Goal: Task Accomplishment & Management: Use online tool/utility

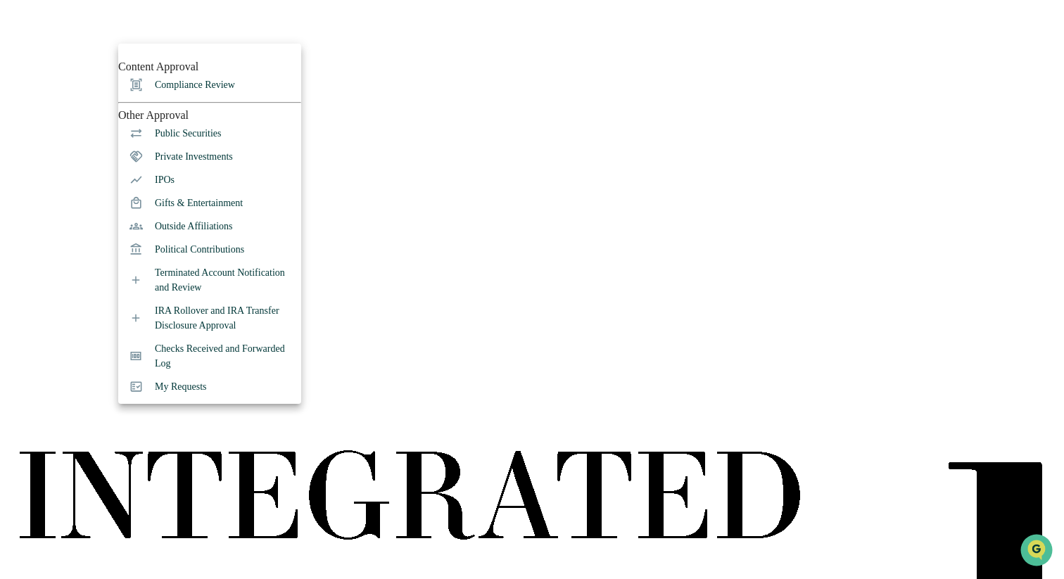
click at [213, 96] on li "Compliance Review" at bounding box center [209, 84] width 183 height 23
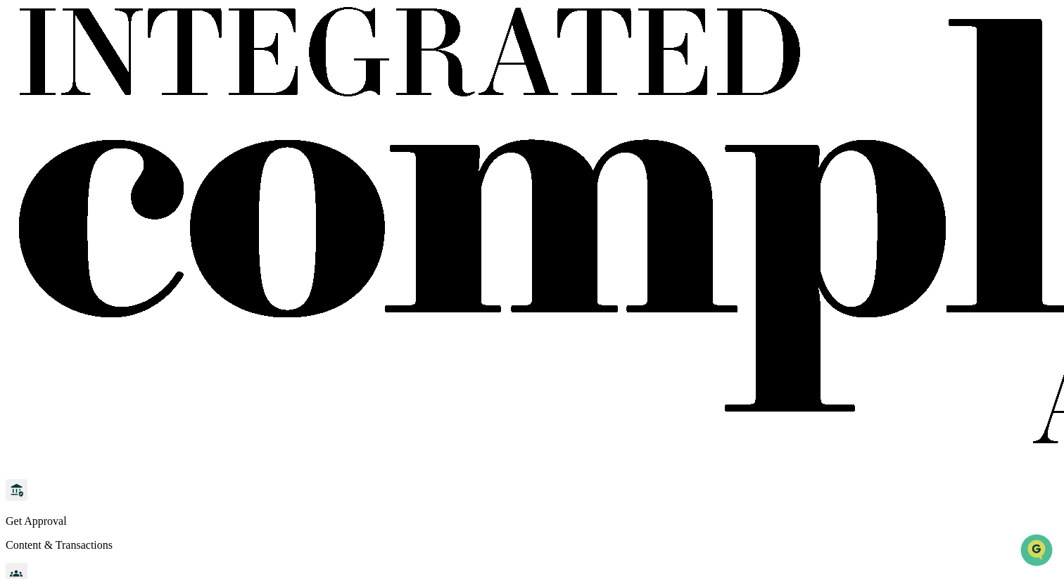
scroll to position [444, 0]
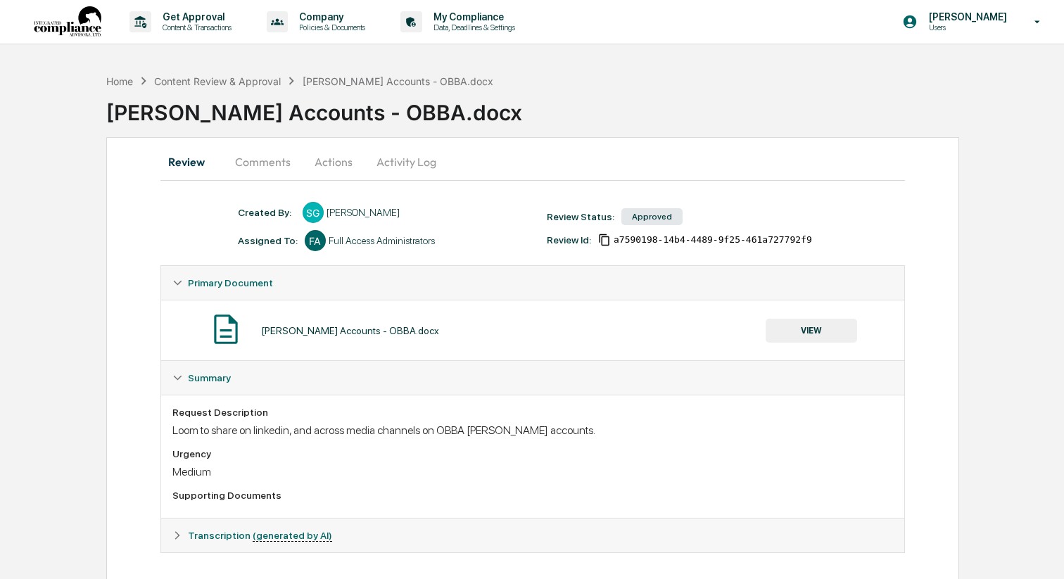
scroll to position [11, 0]
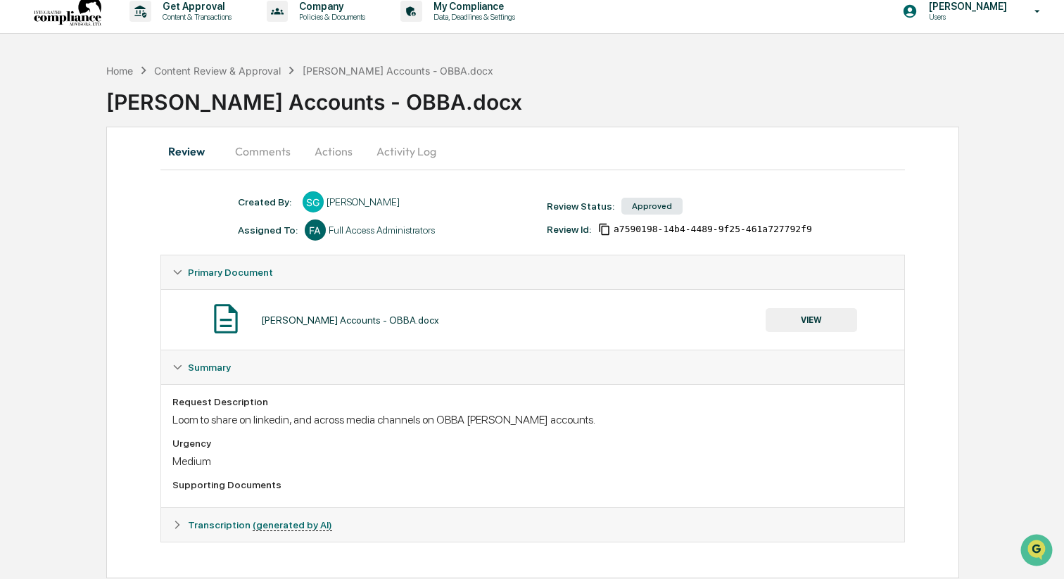
click at [259, 157] on button "Comments" at bounding box center [263, 151] width 78 height 34
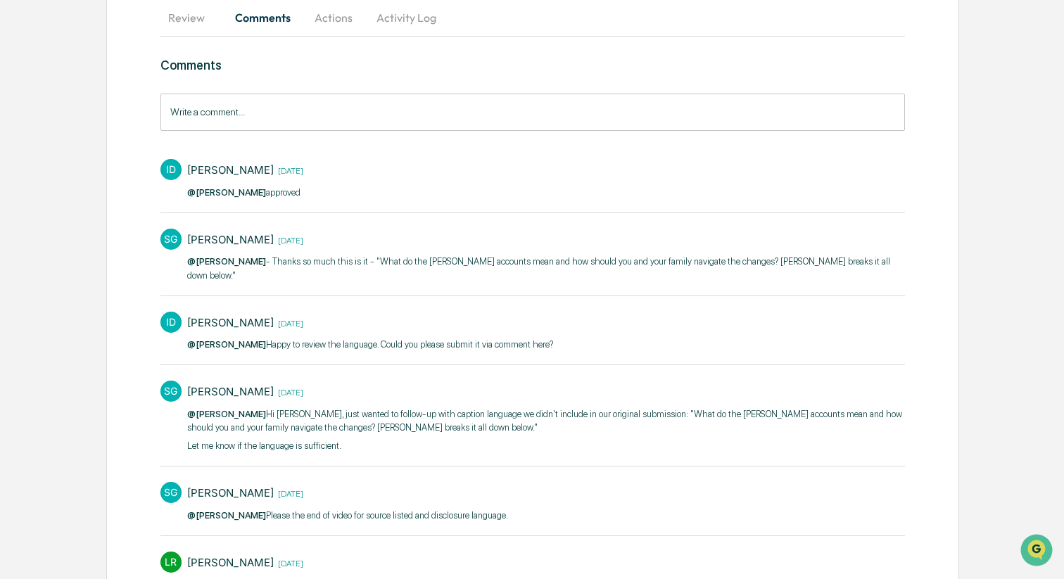
scroll to position [159, 0]
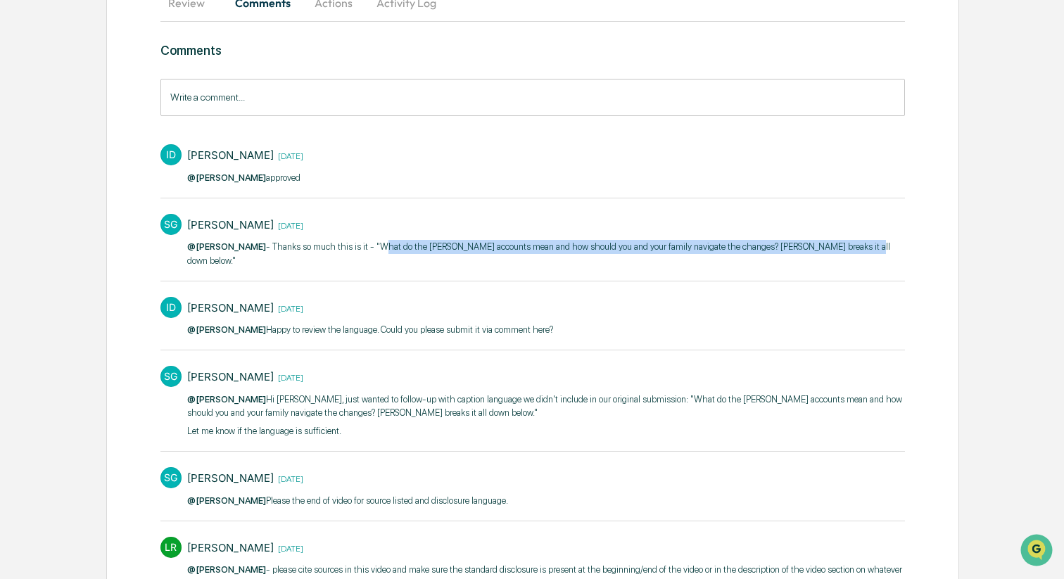
drag, startPoint x: 377, startPoint y: 244, endPoint x: 214, endPoint y: 260, distance: 163.9
click at [214, 260] on p "@Izzy Daboub - Thanks so much this is it - "What do the Trump accounts mean and…" at bounding box center [546, 253] width 718 height 27
copy p "What do the Trump accounts mean and how should you and your family navigate the…"
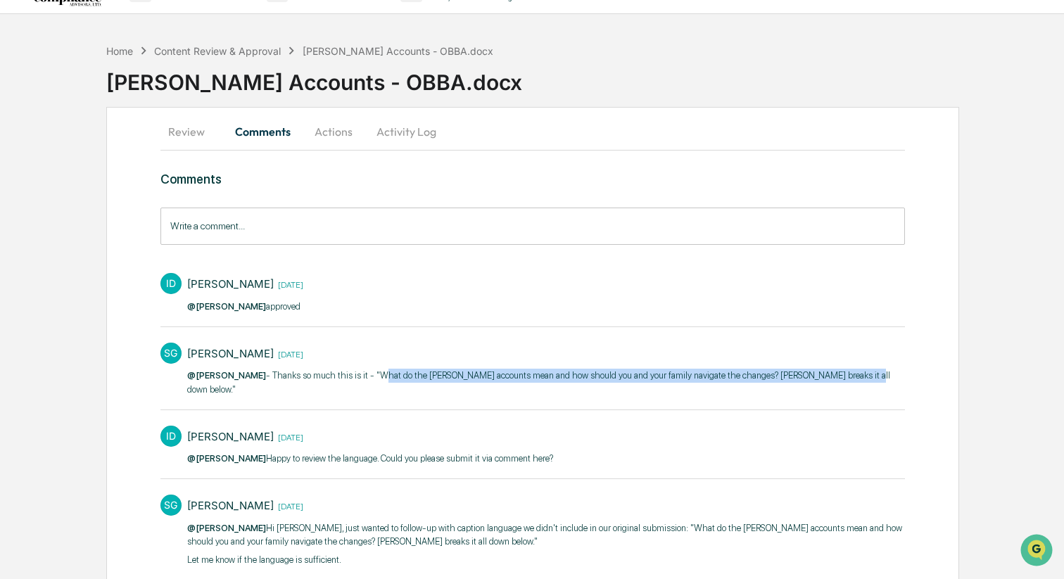
scroll to position [0, 0]
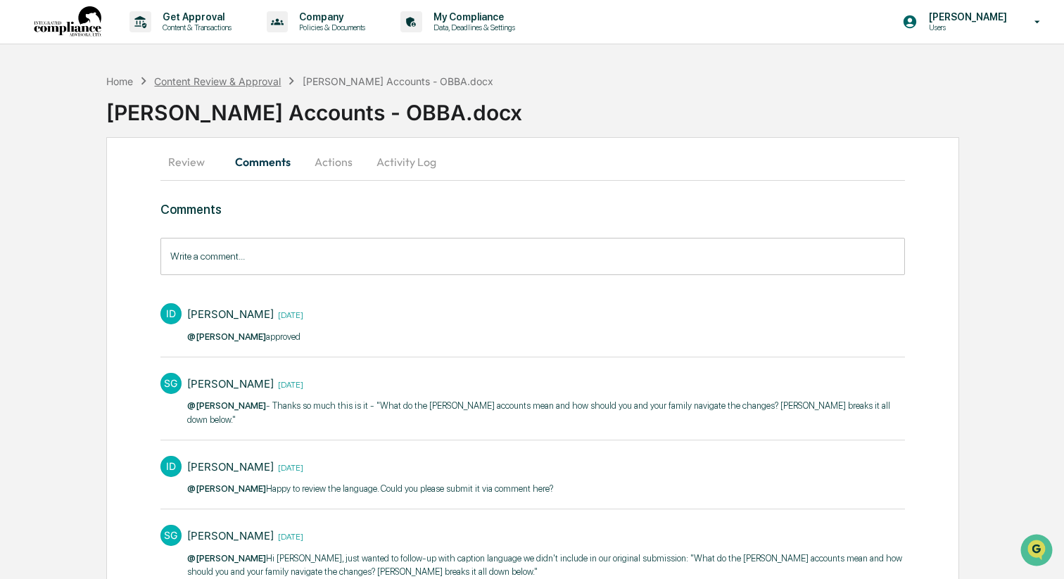
click at [202, 81] on div "Content Review & Approval" at bounding box center [217, 81] width 127 height 12
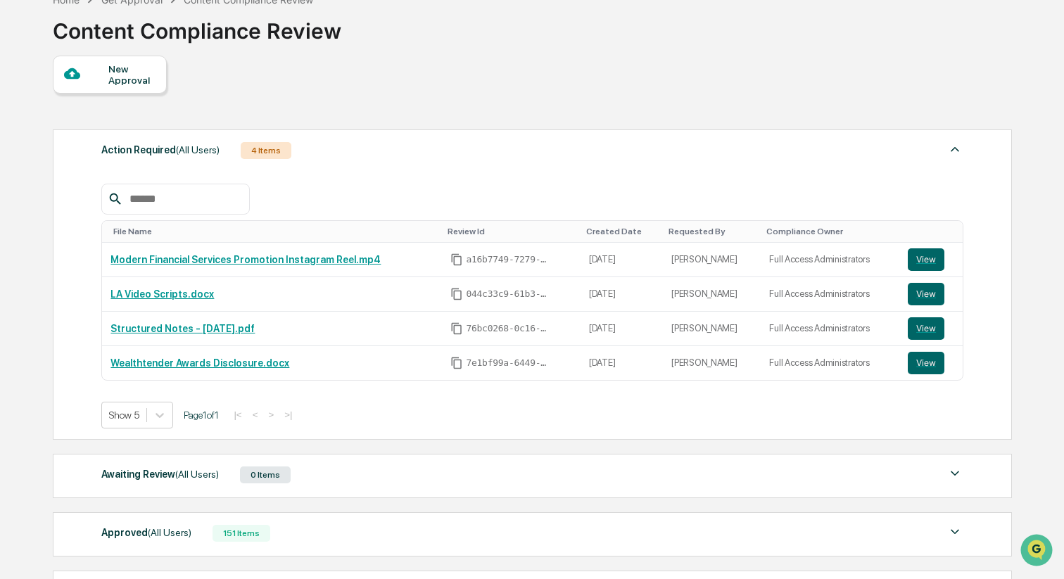
scroll to position [98, 0]
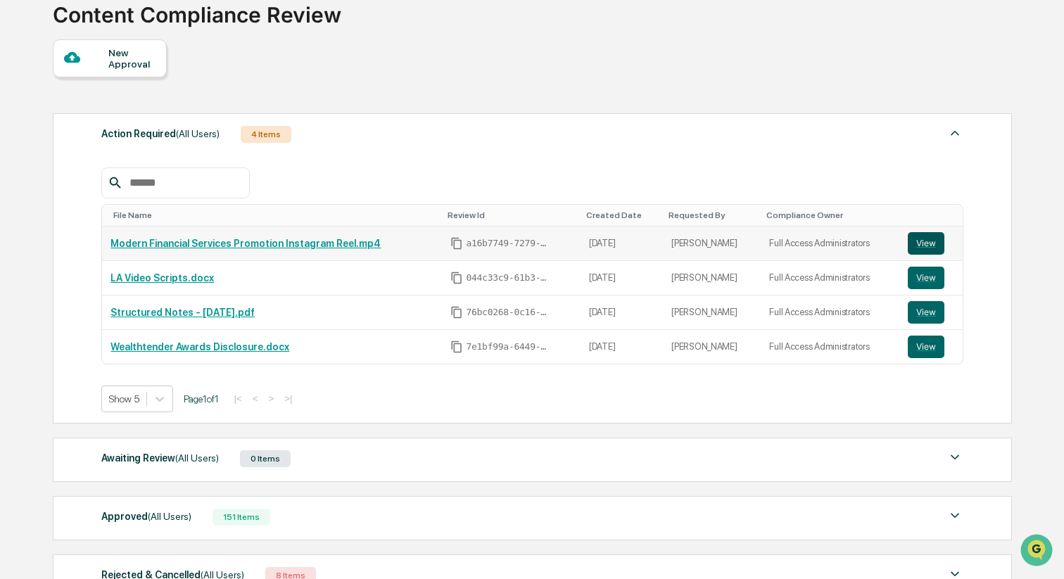
click at [924, 243] on button "View" at bounding box center [925, 243] width 37 height 23
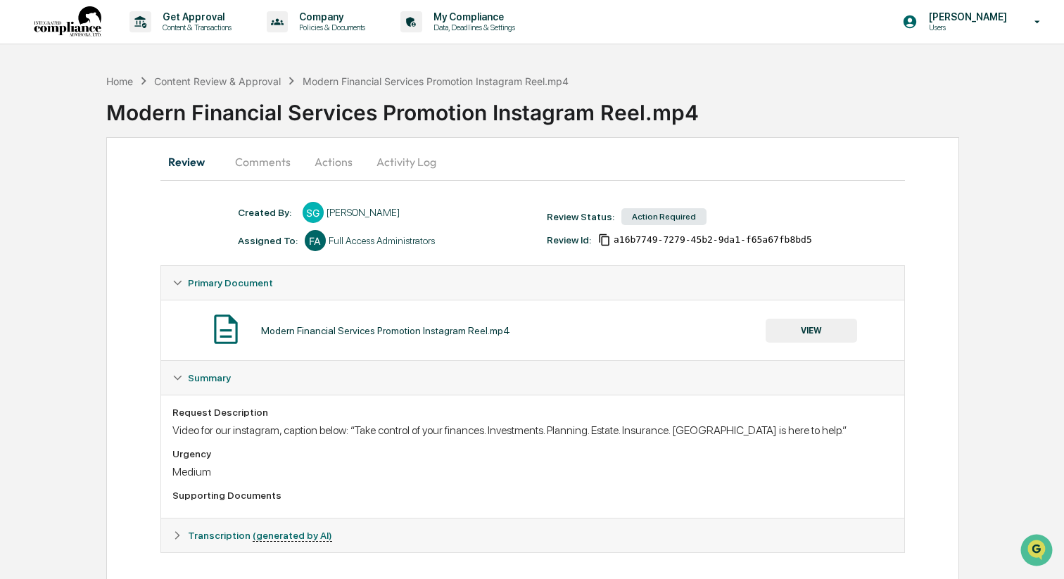
click at [248, 166] on button "Comments" at bounding box center [263, 162] width 78 height 34
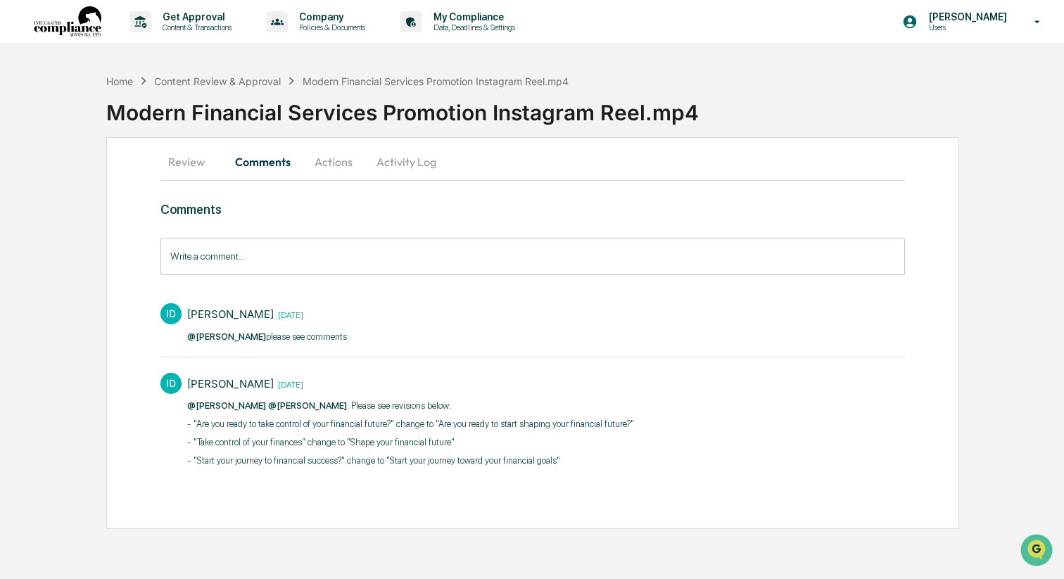
click at [197, 171] on button "Review" at bounding box center [191, 162] width 63 height 34
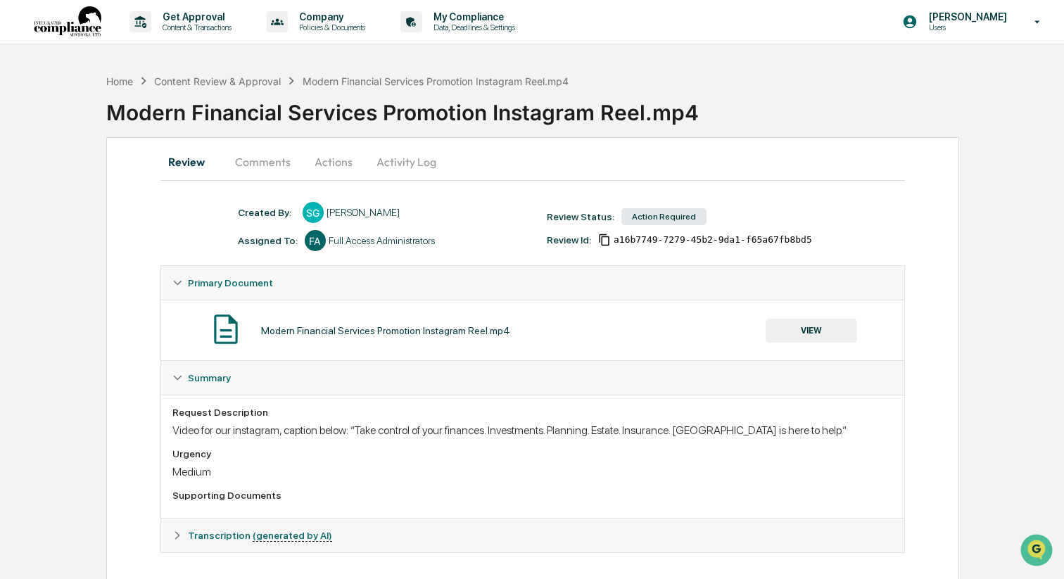
click at [246, 163] on button "Comments" at bounding box center [263, 162] width 78 height 34
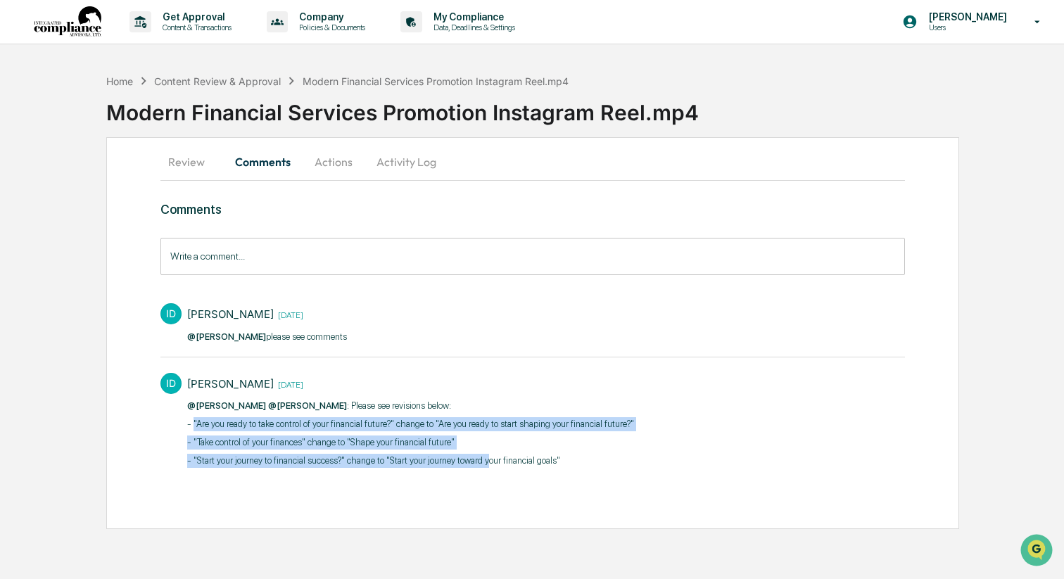
drag, startPoint x: 195, startPoint y: 424, endPoint x: 529, endPoint y: 465, distance: 336.6
click at [529, 465] on div "@Sahil Gupta @Katrina Hermanson :​ Please see revisions below: - "Are you ready…" at bounding box center [410, 433] width 447 height 69
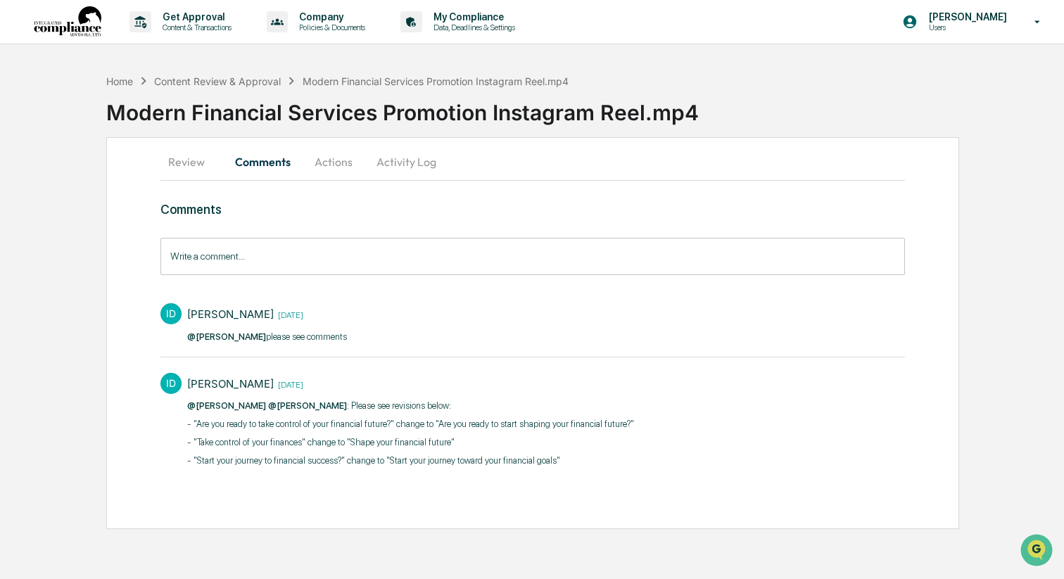
click at [531, 464] on p "- "Start your journey to financial success?" change to "Start your journey towa…" at bounding box center [410, 461] width 447 height 14
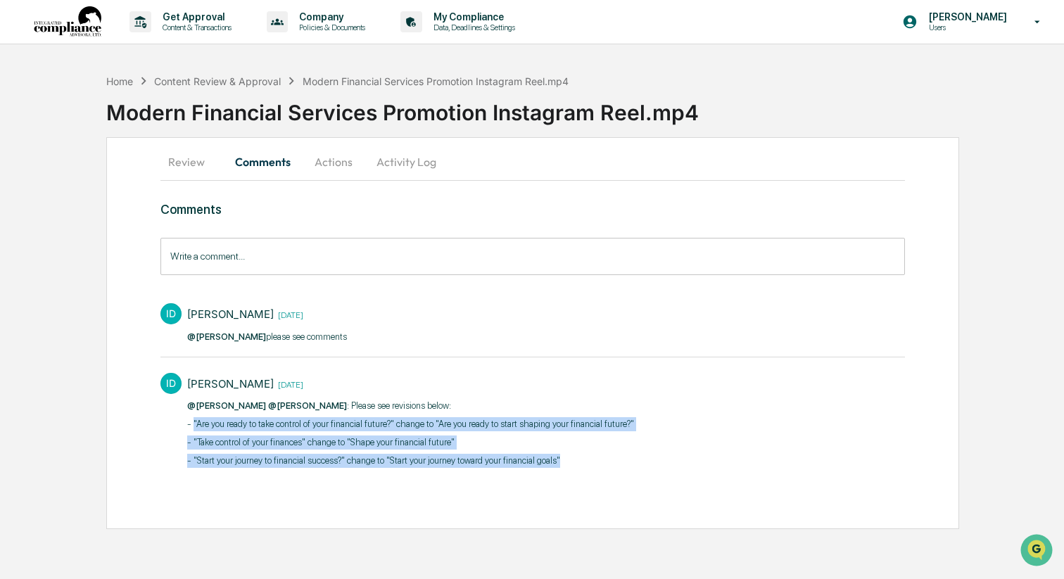
drag, startPoint x: 194, startPoint y: 421, endPoint x: 642, endPoint y: 461, distance: 449.2
click at [634, 461] on div "@Sahil Gupta @Katrina Hermanson :​ Please see revisions below: - "Are you ready…" at bounding box center [410, 433] width 447 height 69
copy div ""Are you ready to take control of your financial future?" change to "Are you re…"
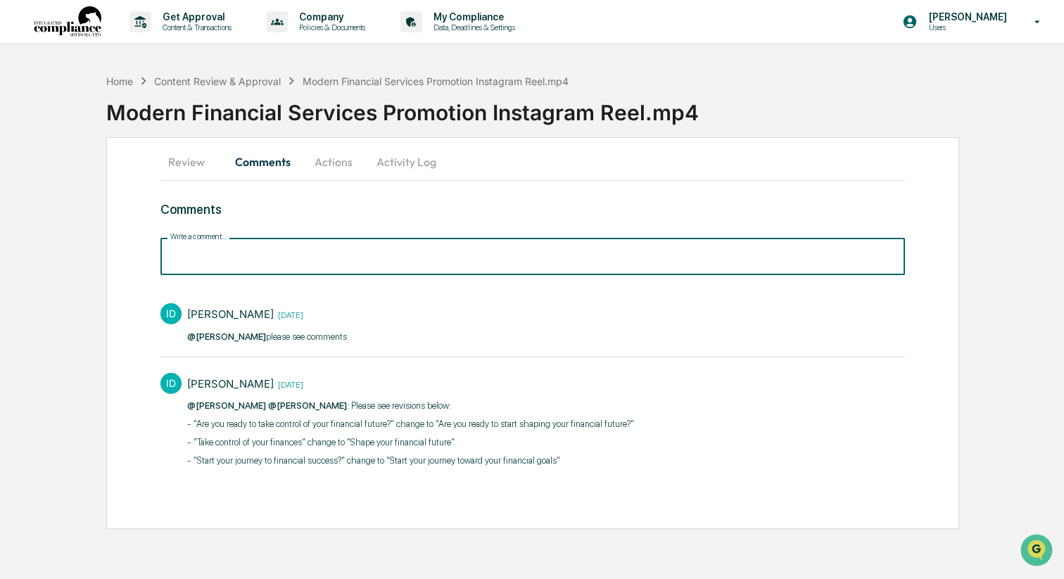
click at [632, 254] on input "Write a comment..." at bounding box center [532, 256] width 744 height 37
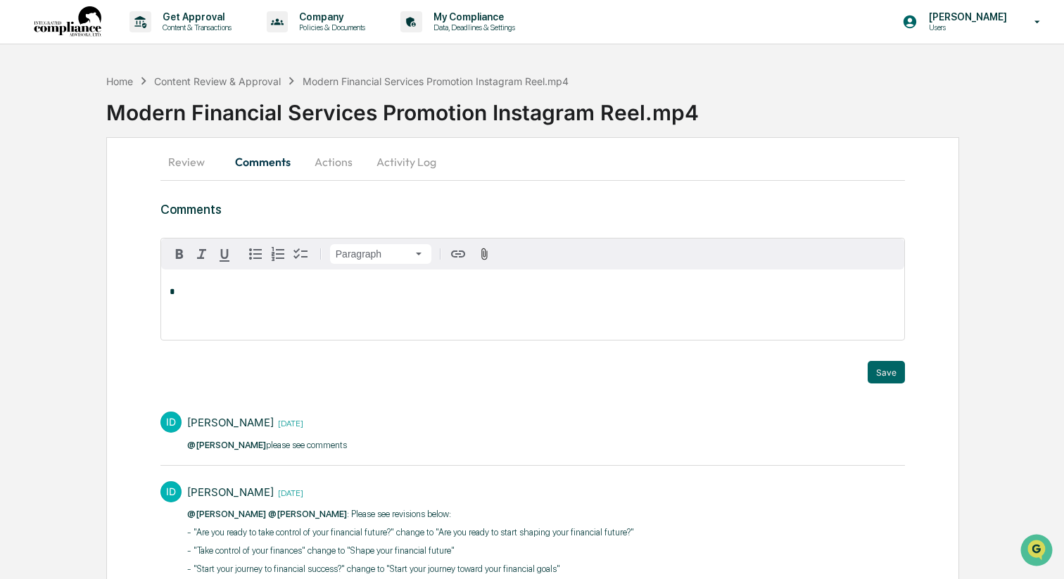
click at [989, 139] on div "Home Content Review & Approval Modern Financial Services Promotion Instagram Re…" at bounding box center [532, 352] width 1064 height 571
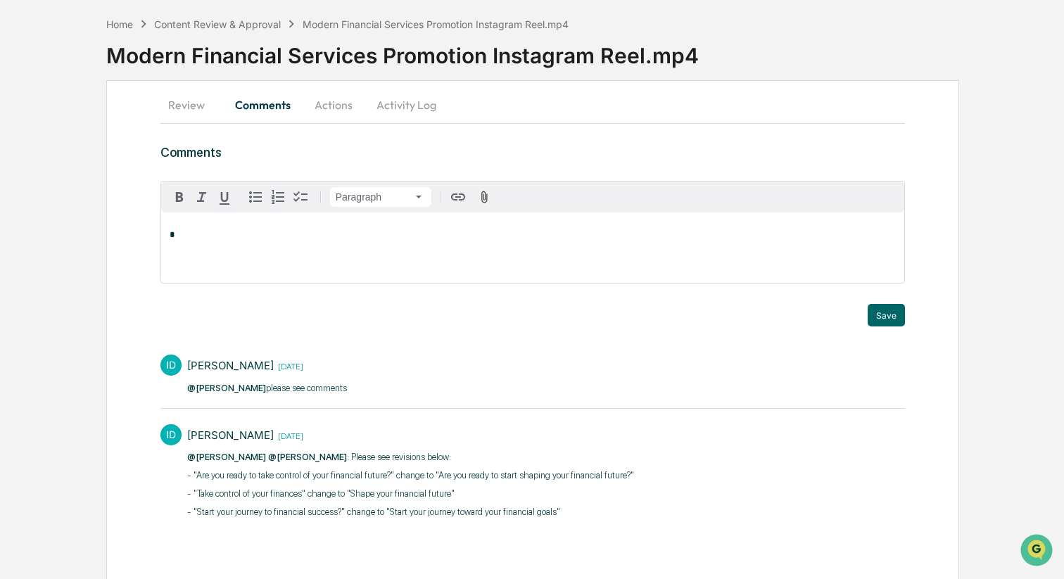
click at [305, 110] on button "Actions" at bounding box center [333, 105] width 63 height 34
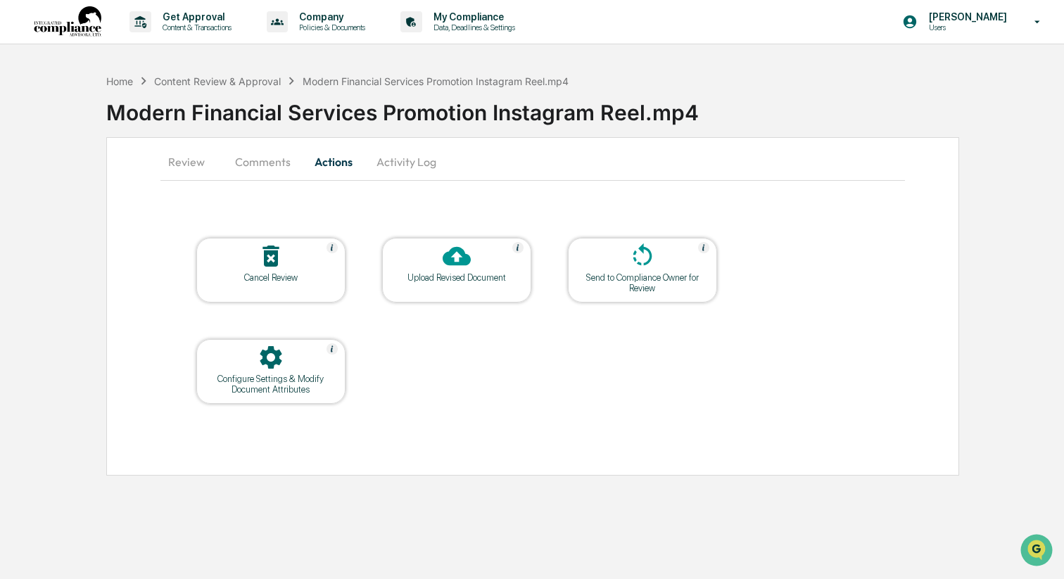
click at [469, 273] on div "Upload Revised Document" at bounding box center [456, 277] width 127 height 11
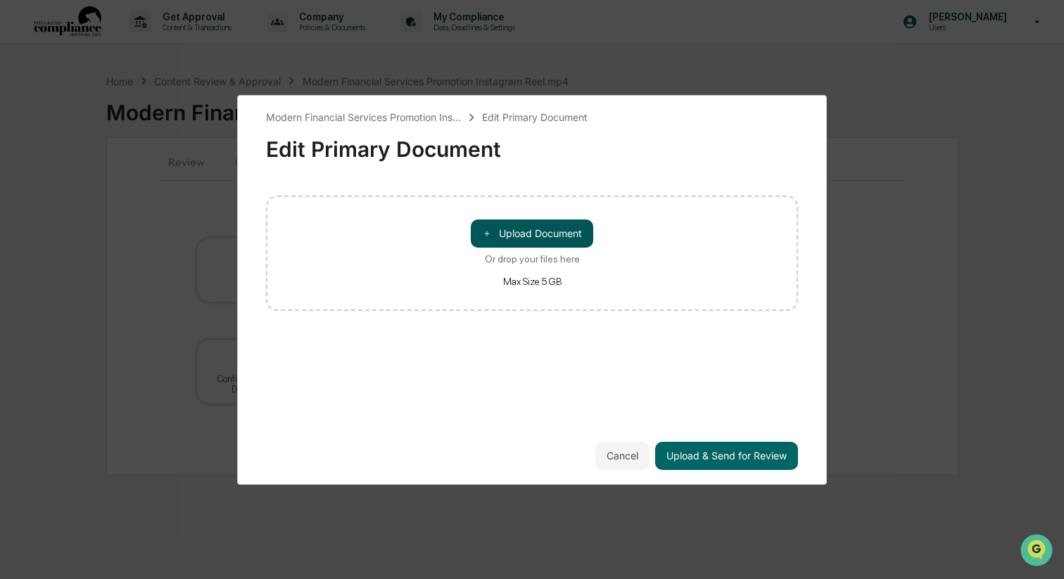
click at [531, 227] on button "＋ Upload Document" at bounding box center [532, 233] width 122 height 28
click at [625, 450] on button "Cancel" at bounding box center [622, 456] width 54 height 28
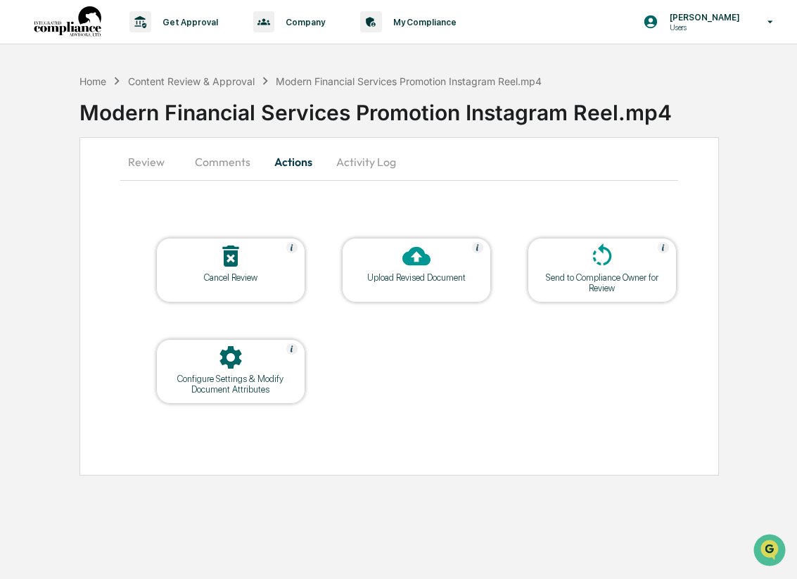
click at [416, 269] on icon at bounding box center [416, 256] width 28 height 28
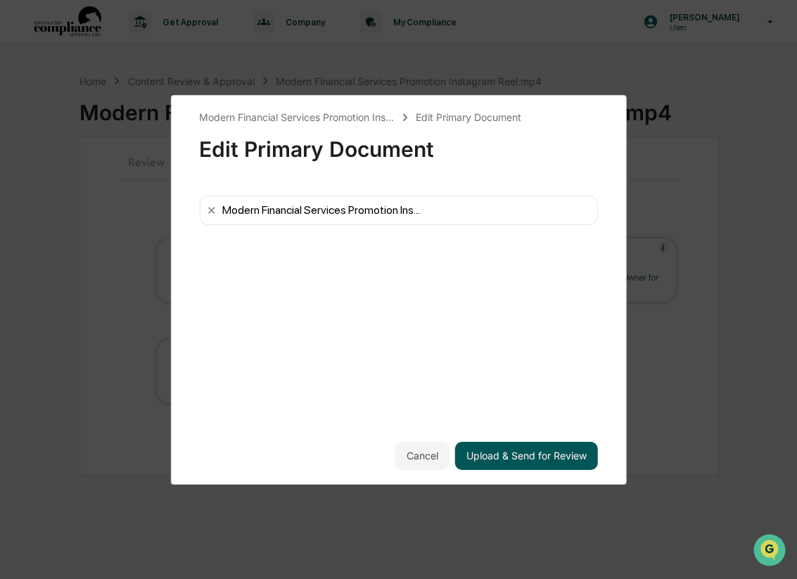
click at [520, 452] on button "Upload & Send for Review" at bounding box center [526, 456] width 143 height 28
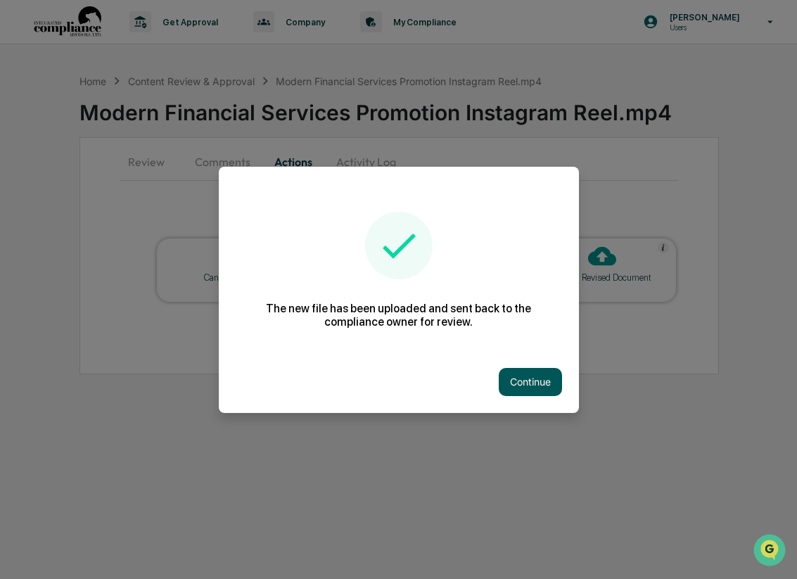
click at [521, 385] on button "Continue" at bounding box center [530, 382] width 63 height 28
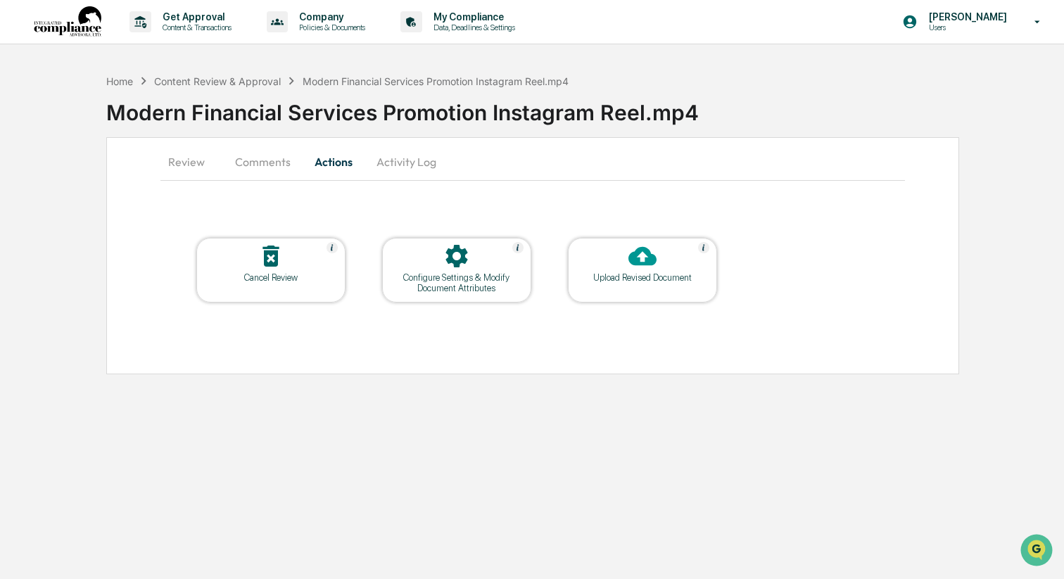
click at [200, 162] on button "Review" at bounding box center [191, 162] width 63 height 34
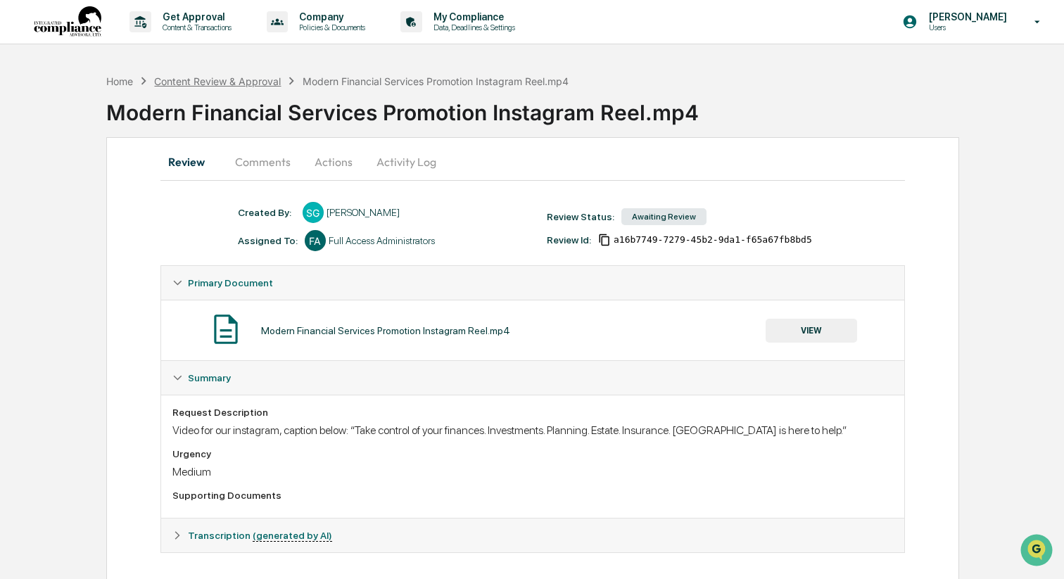
click at [216, 84] on div "Content Review & Approval" at bounding box center [217, 81] width 127 height 12
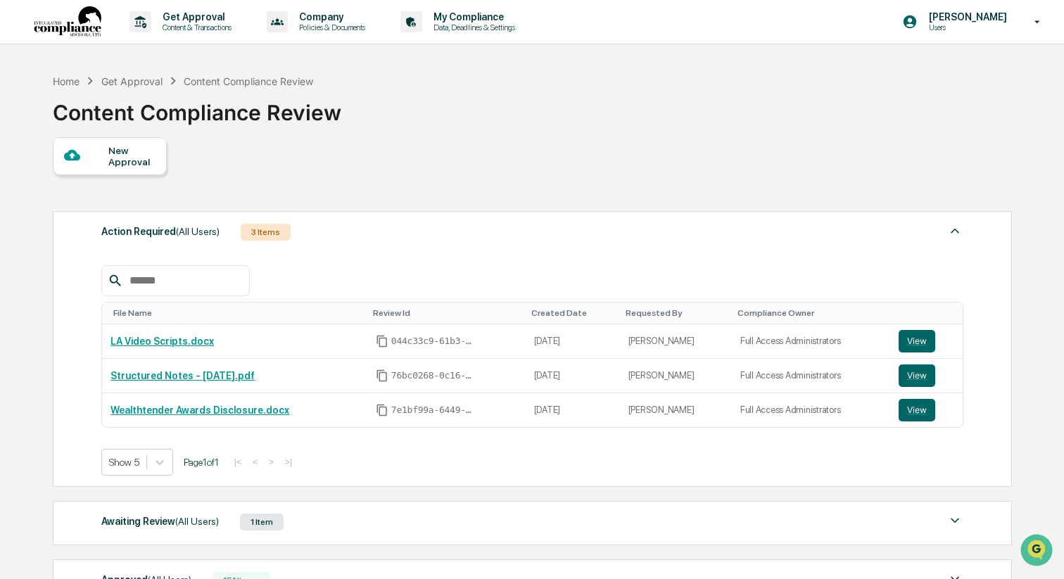
scroll to position [186, 0]
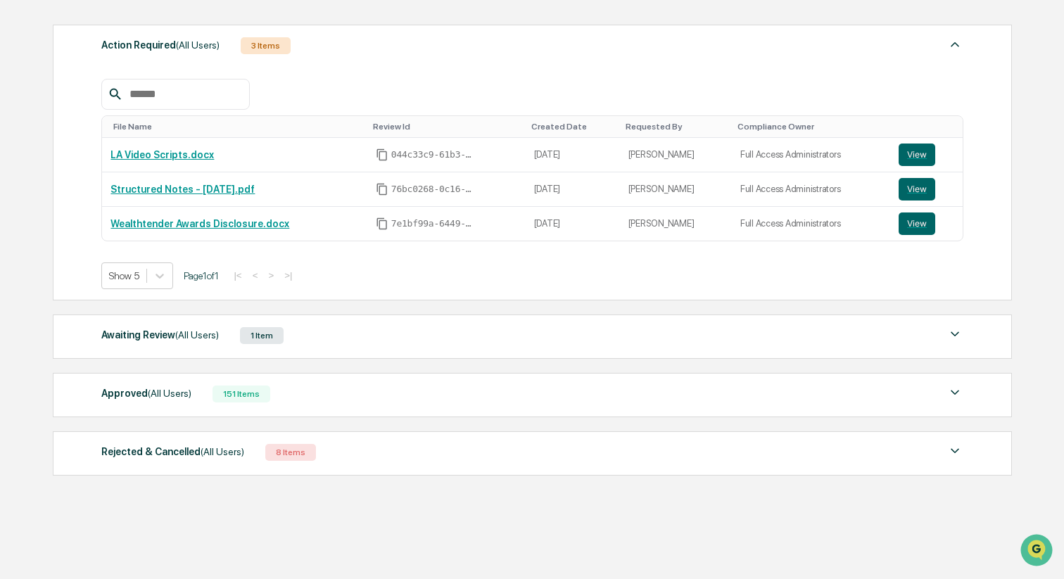
click at [397, 378] on div "Approved (All Users) 151 Items File Name Review Id Created Date Requested By Co…" at bounding box center [532, 395] width 959 height 44
click at [399, 391] on div "Approved (All Users) 151 Items" at bounding box center [532, 394] width 862 height 20
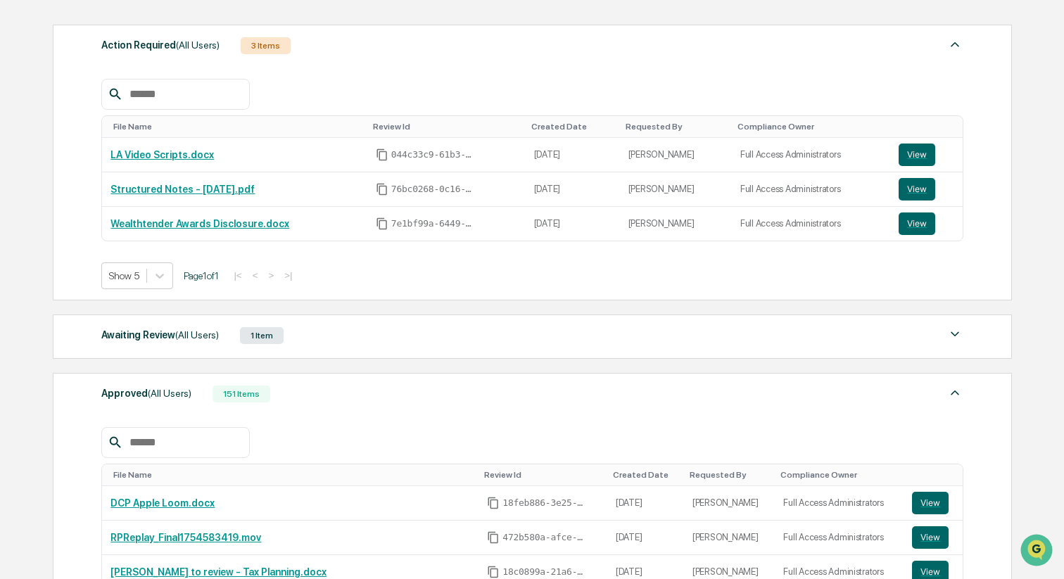
scroll to position [487, 0]
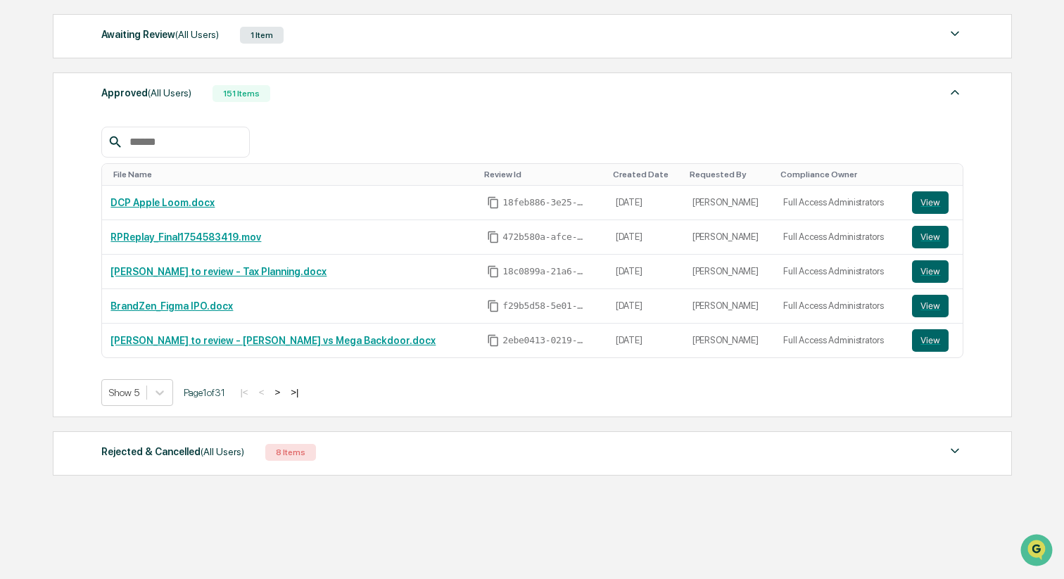
click at [284, 394] on button ">" at bounding box center [277, 392] width 14 height 12
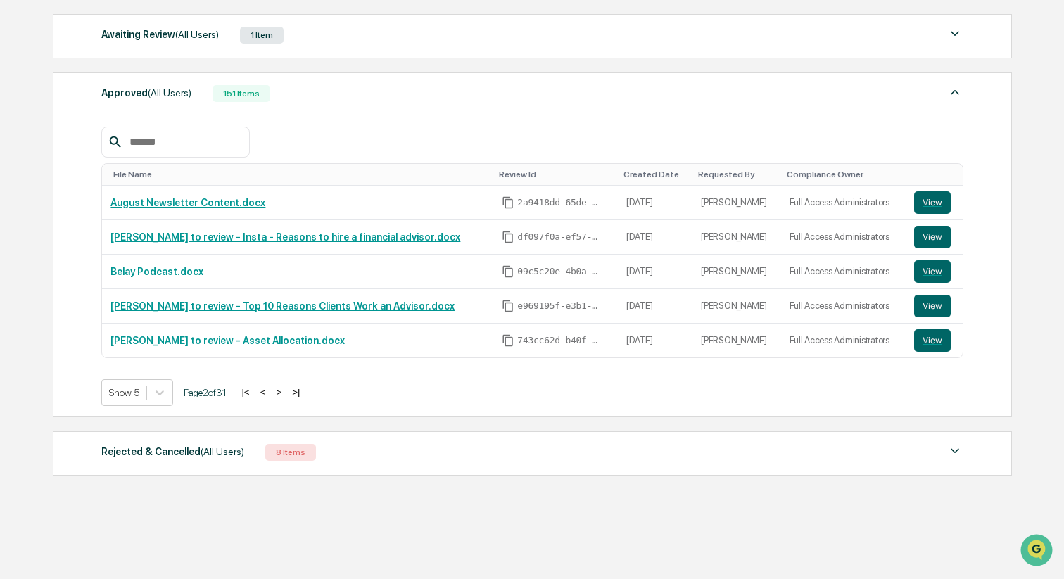
click at [286, 394] on button ">" at bounding box center [279, 392] width 14 height 12
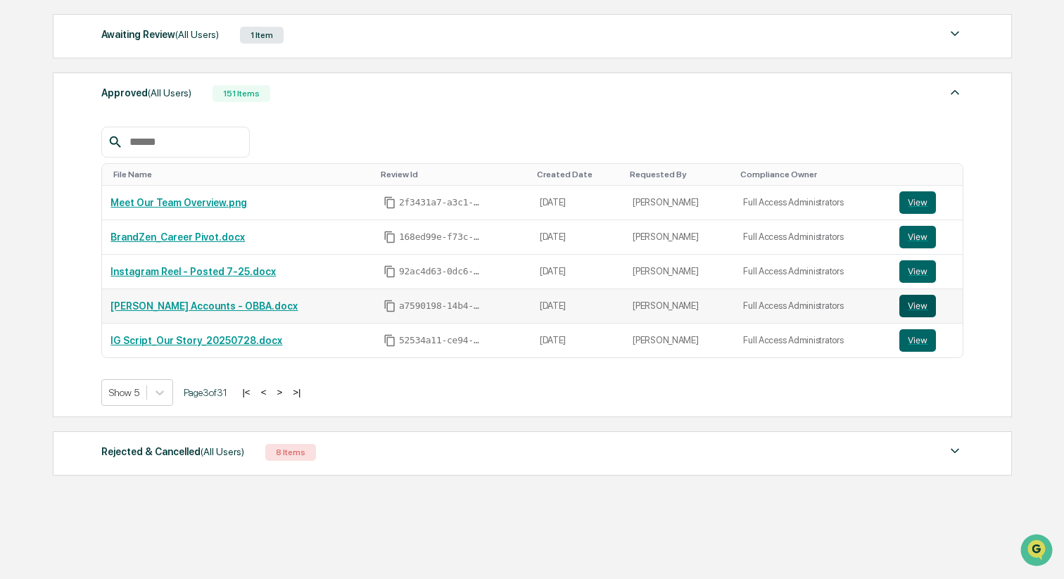
click at [912, 304] on button "View" at bounding box center [917, 306] width 37 height 23
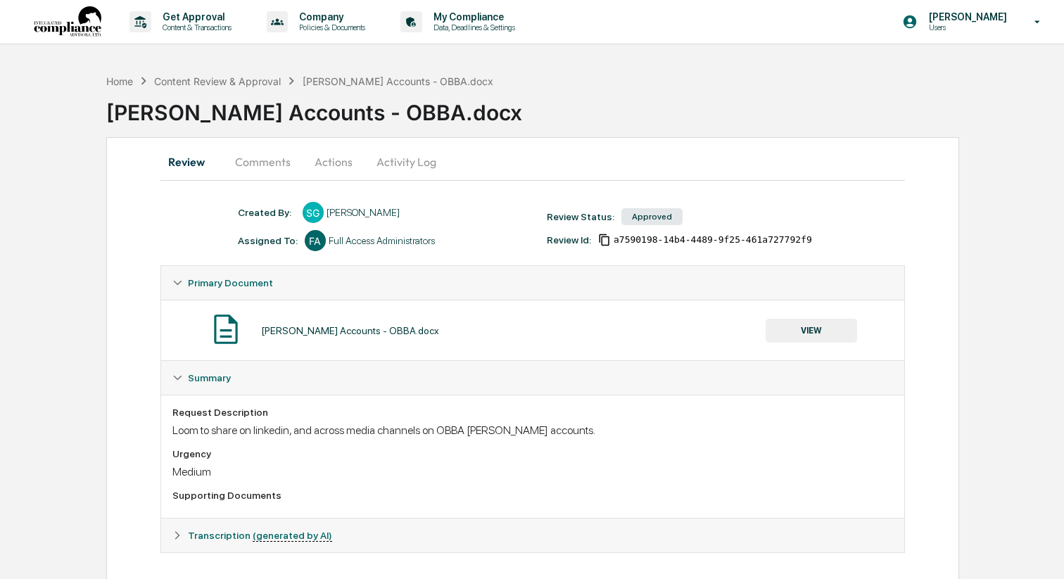
click at [325, 169] on button "Actions" at bounding box center [333, 162] width 63 height 34
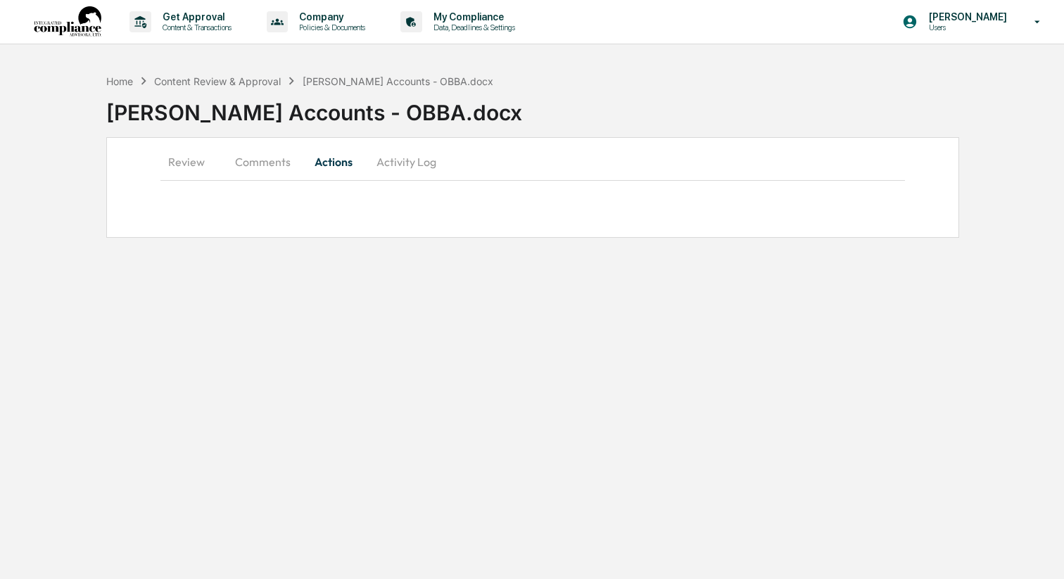
click at [273, 169] on button "Comments" at bounding box center [263, 162] width 78 height 34
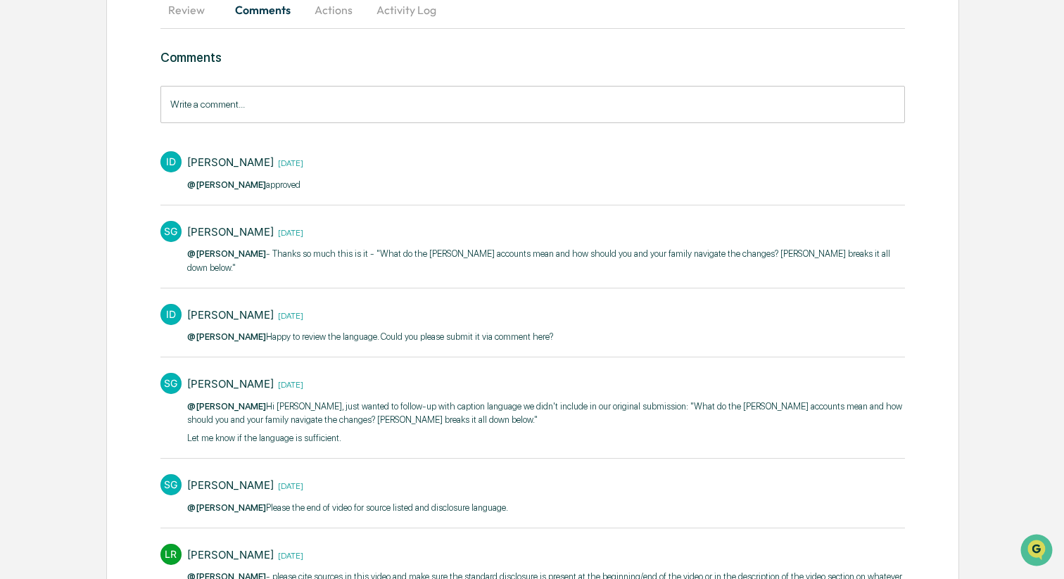
scroll to position [157, 0]
